Goal: Find specific page/section: Find specific page/section

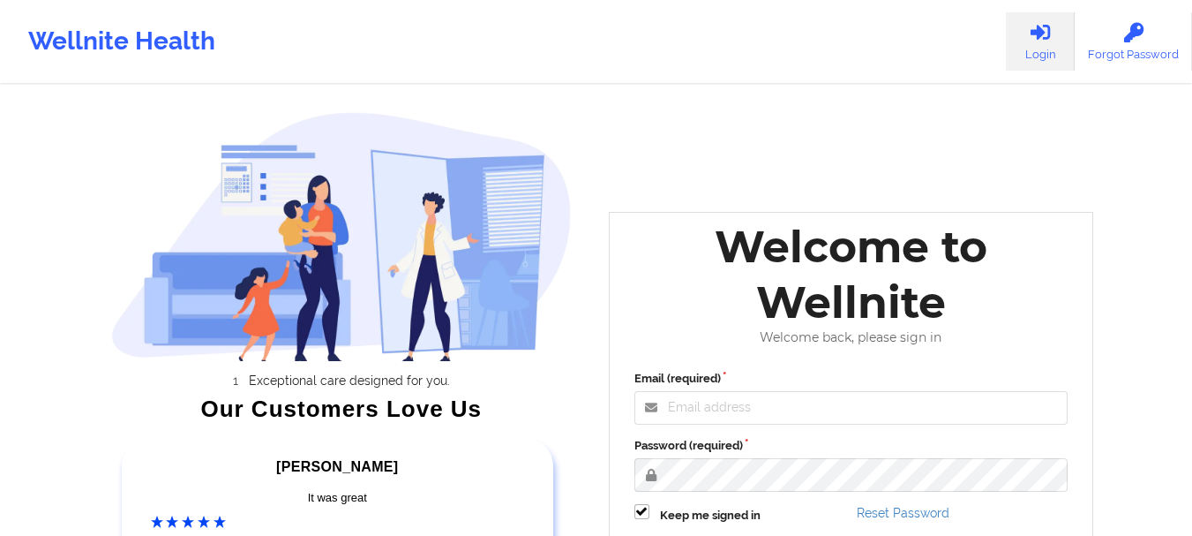
scroll to position [274, 0]
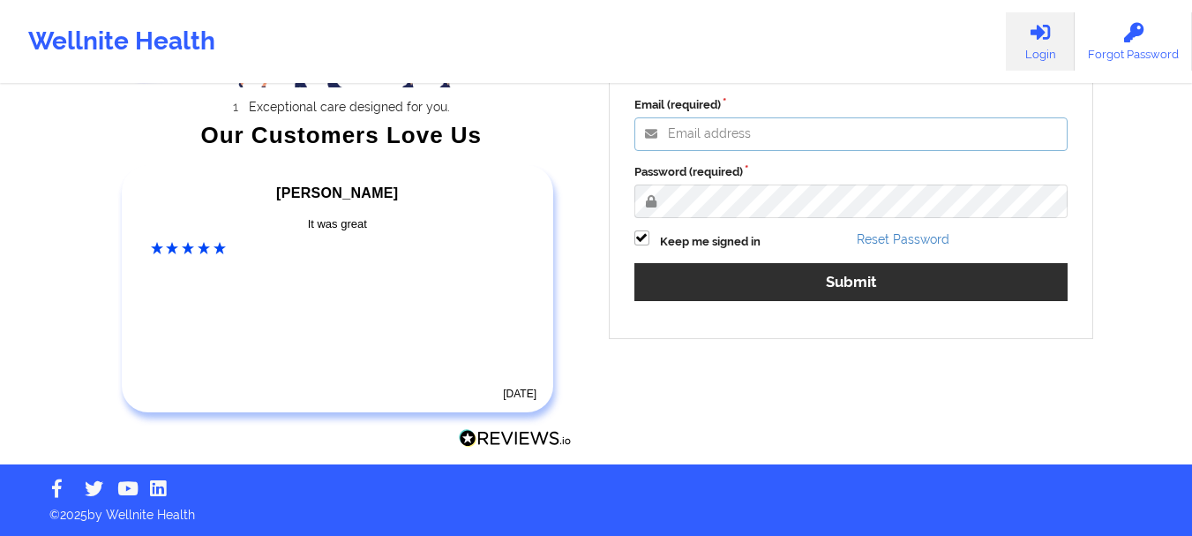
type input "mabel.asuquo@wellnite.com"
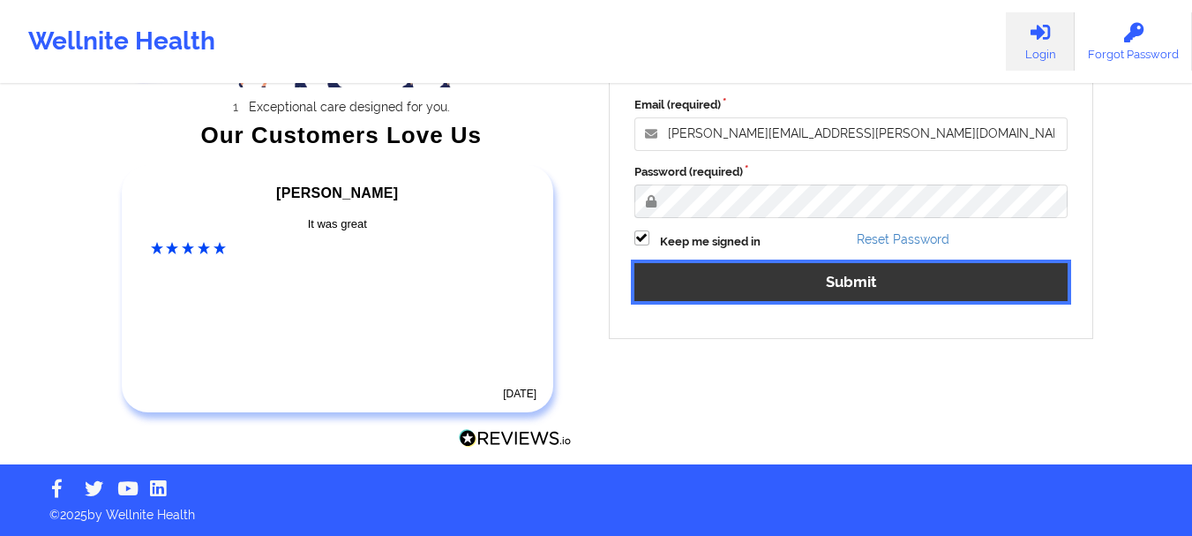
click at [813, 288] on button "Submit" at bounding box center [852, 282] width 434 height 38
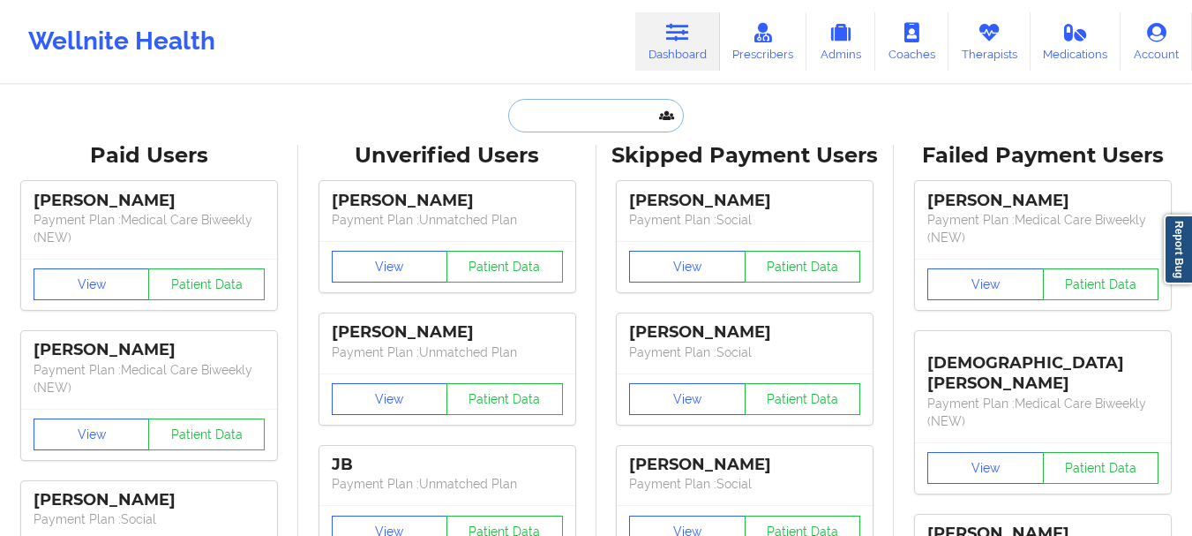
click at [545, 110] on input "text" at bounding box center [595, 116] width 175 height 34
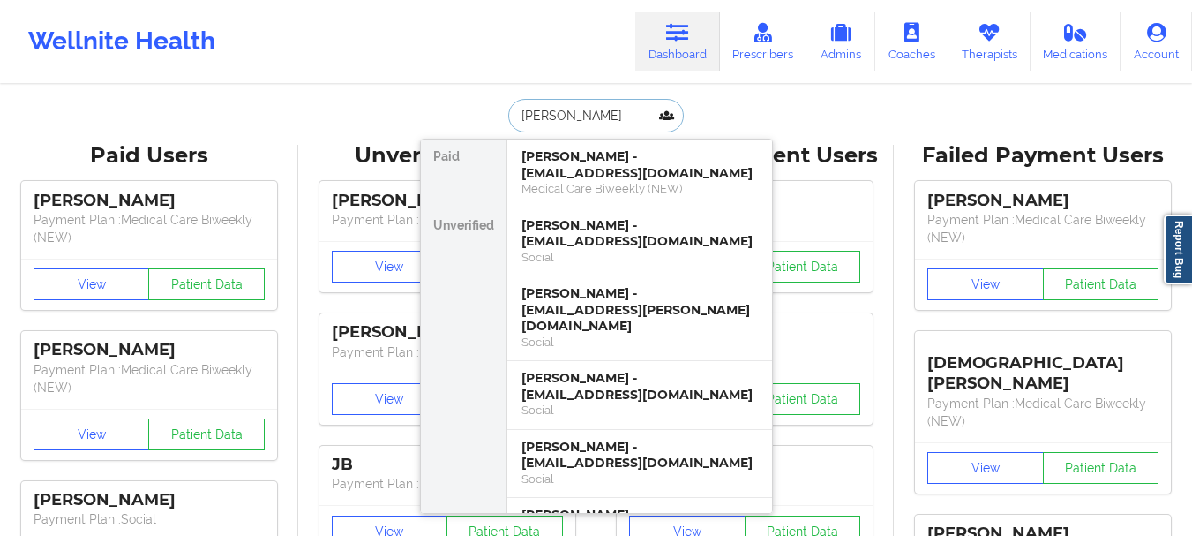
type input "castillo"
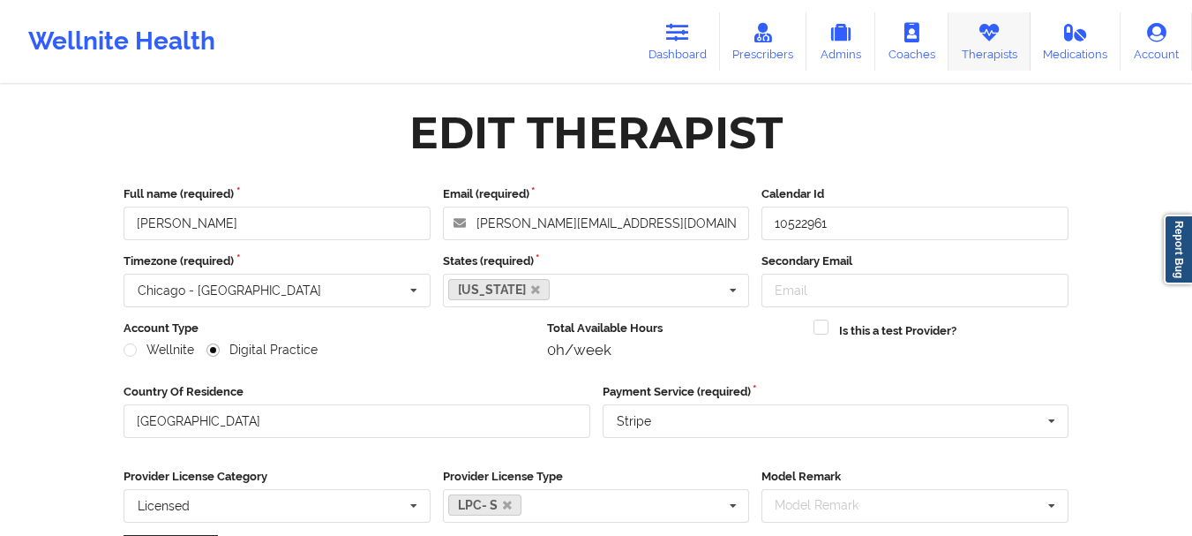
click at [991, 49] on link "Therapists" at bounding box center [990, 41] width 82 height 58
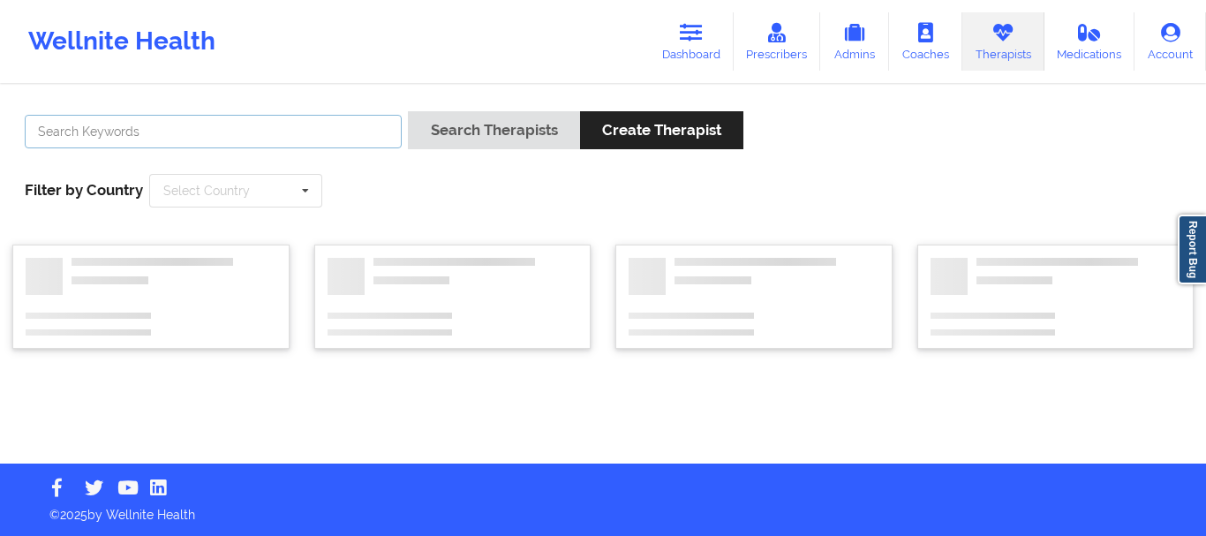
click at [332, 132] on input "text" at bounding box center [213, 132] width 377 height 34
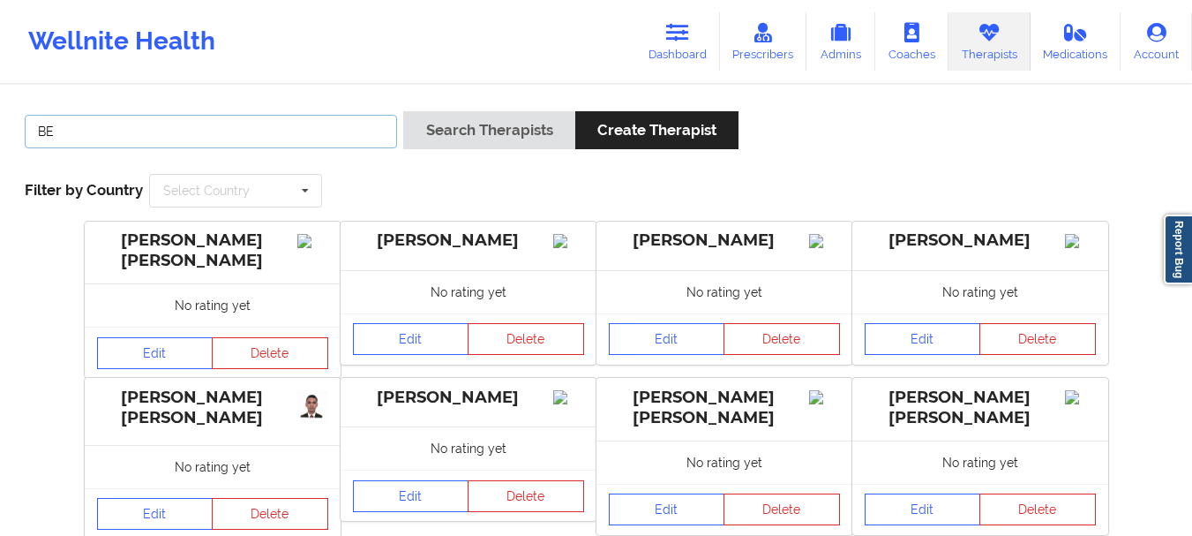
type input "B"
click at [403, 111] on button "Search Therapists" at bounding box center [488, 130] width 171 height 38
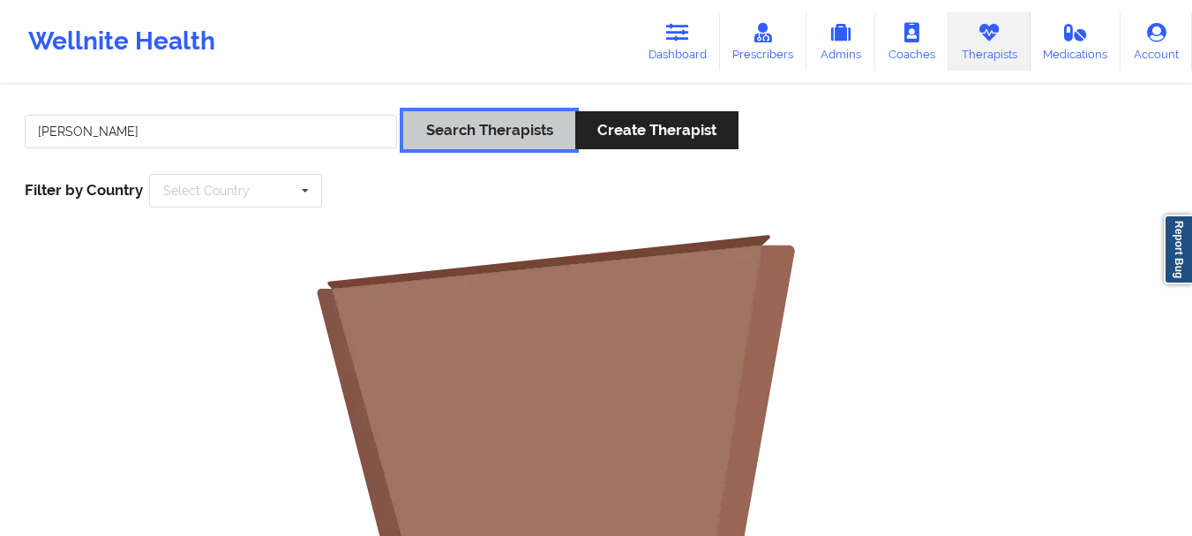
click at [497, 134] on button "Search Therapists" at bounding box center [488, 130] width 171 height 38
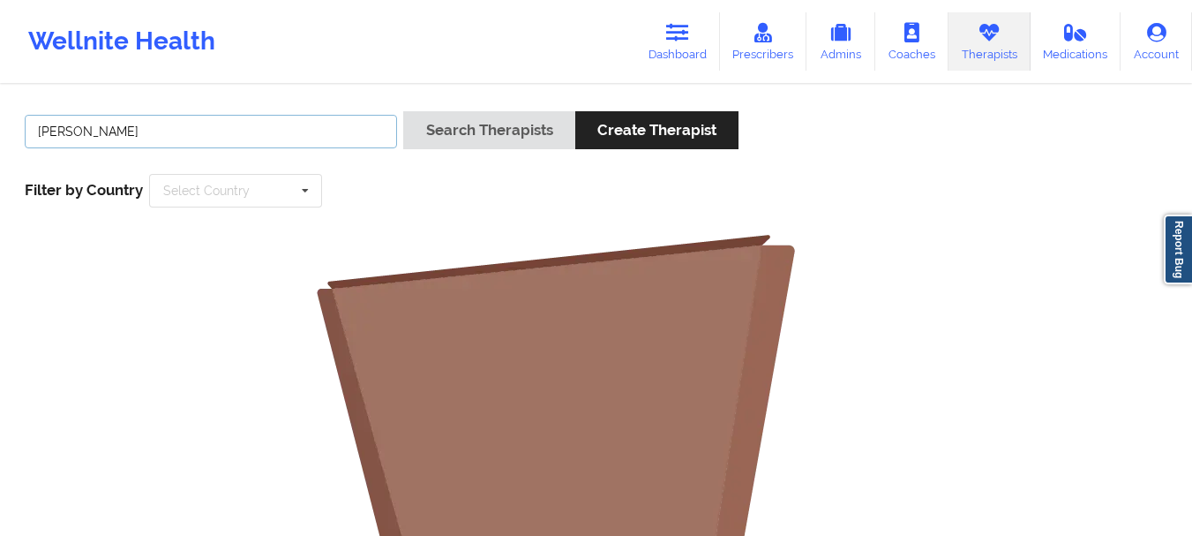
click at [64, 131] on input "beverly oh" at bounding box center [211, 132] width 372 height 34
click at [403, 111] on button "Search Therapists" at bounding box center [488, 130] width 171 height 38
click at [64, 131] on input "bevrly" at bounding box center [211, 132] width 372 height 34
type input "beverly"
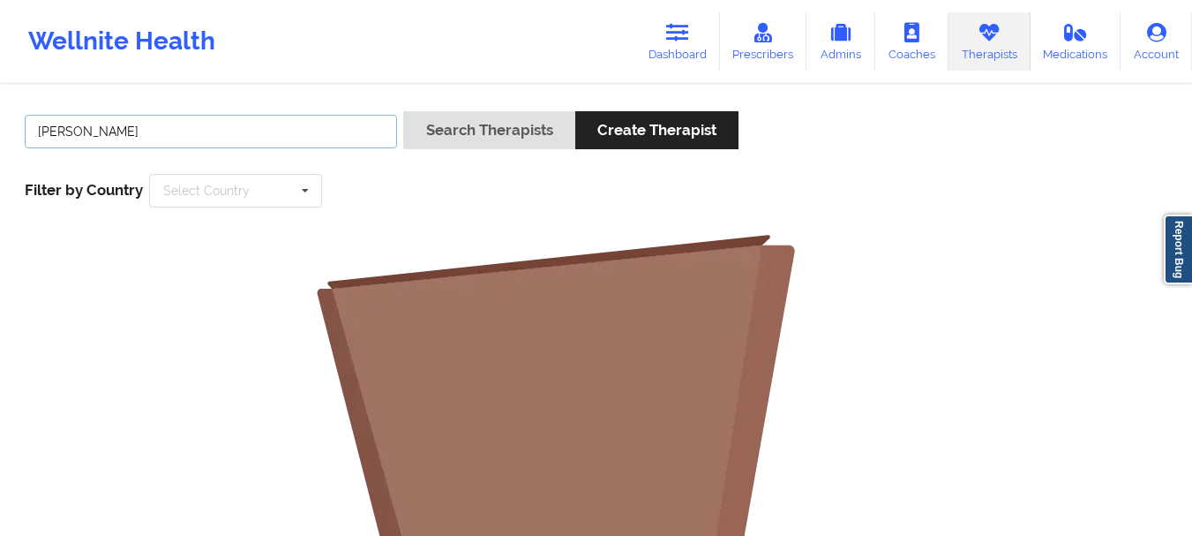
click at [403, 111] on button "Search Therapists" at bounding box center [488, 130] width 171 height 38
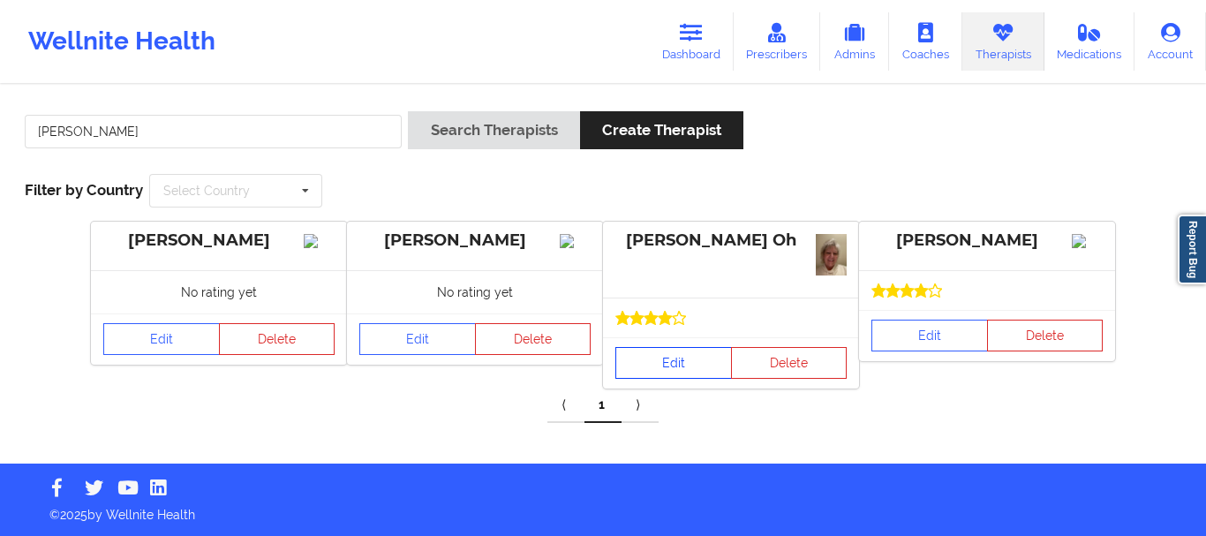
click at [666, 365] on link "Edit" at bounding box center [673, 363] width 116 height 32
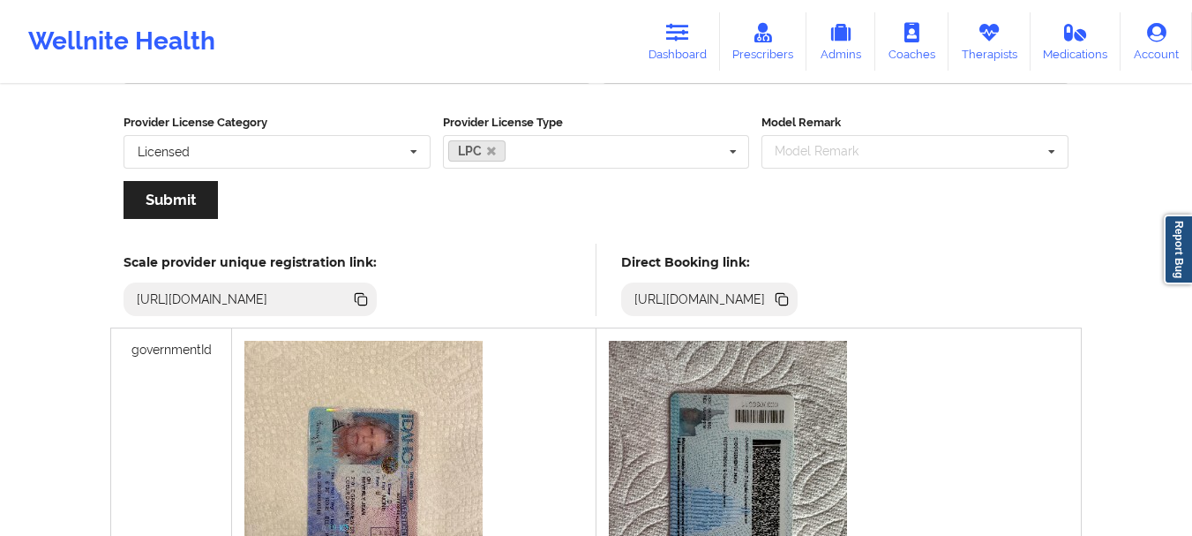
scroll to position [333, 0]
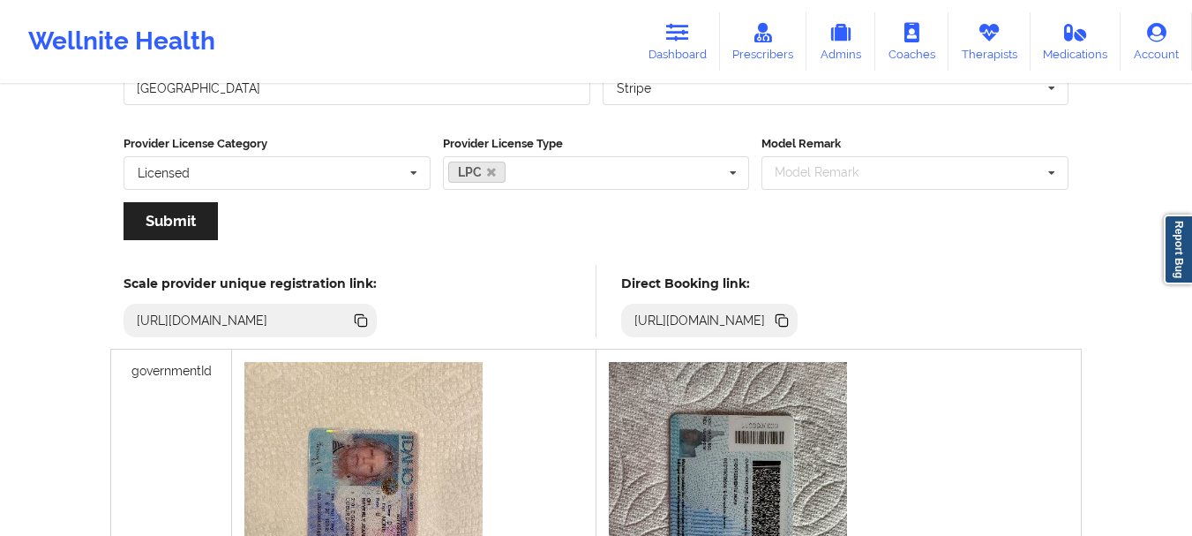
click at [785, 315] on icon at bounding box center [781, 318] width 9 height 9
